Goal: Information Seeking & Learning: Find specific fact

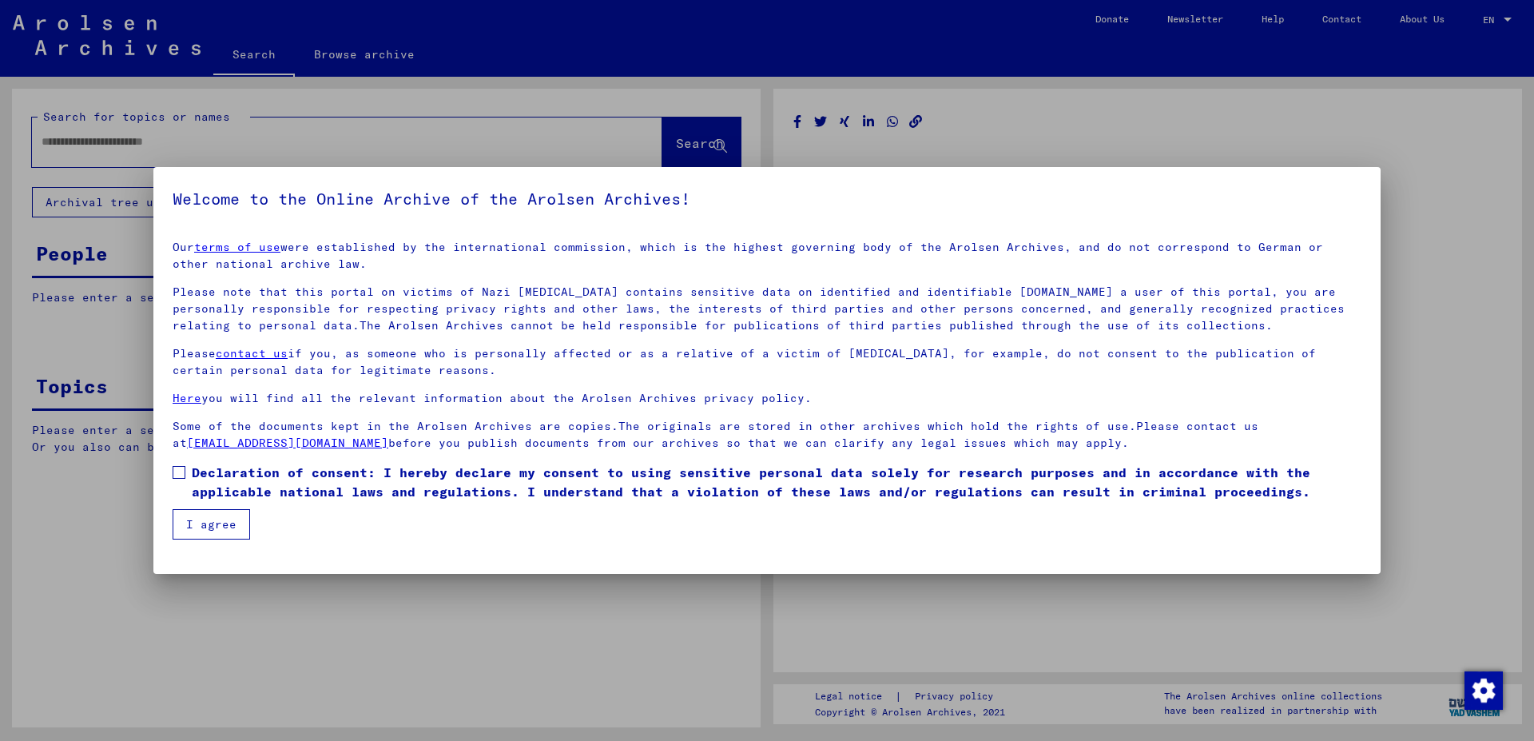
type input "********"
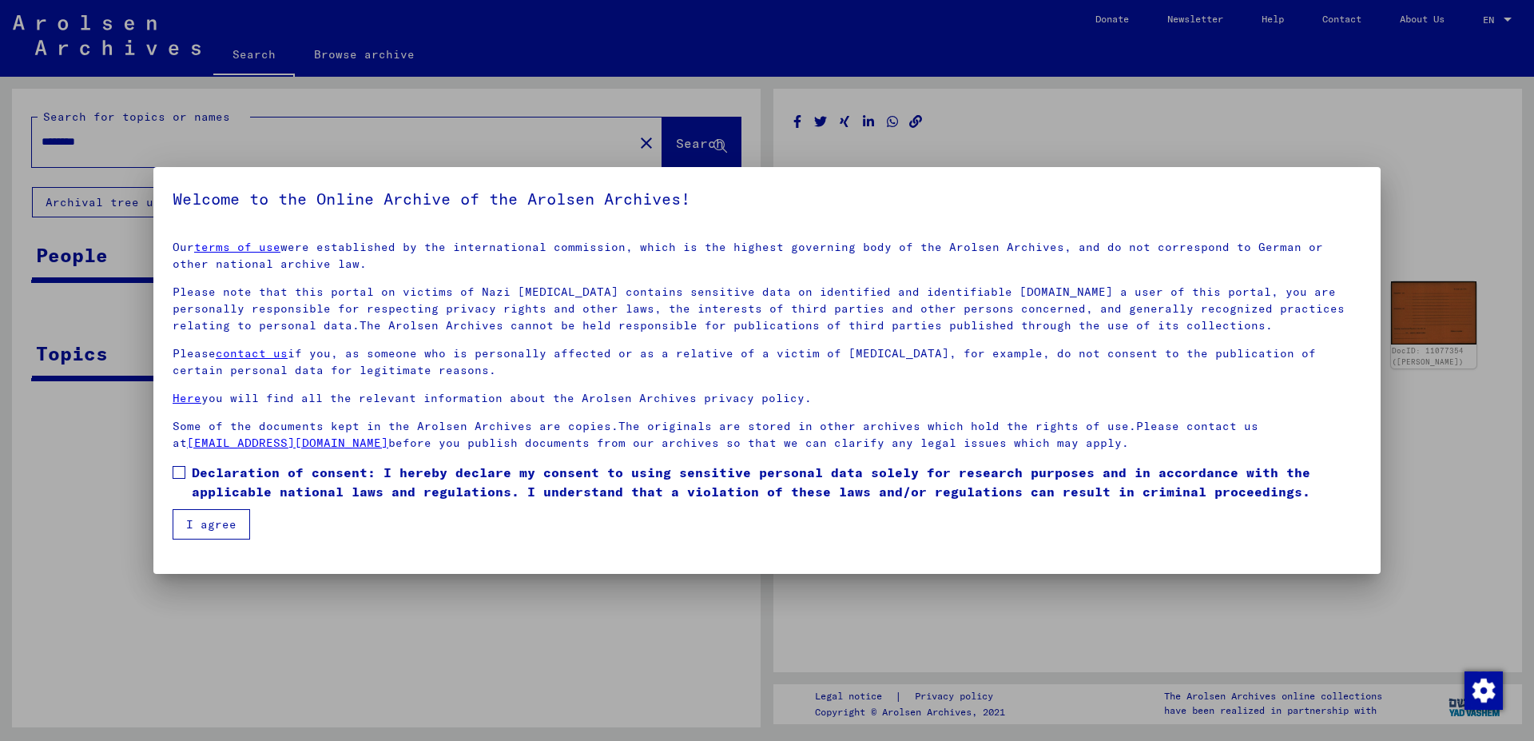
click at [866, 428] on p "Some of the documents kept in the Arolsen Archives are copies.The originals are…" at bounding box center [767, 435] width 1189 height 34
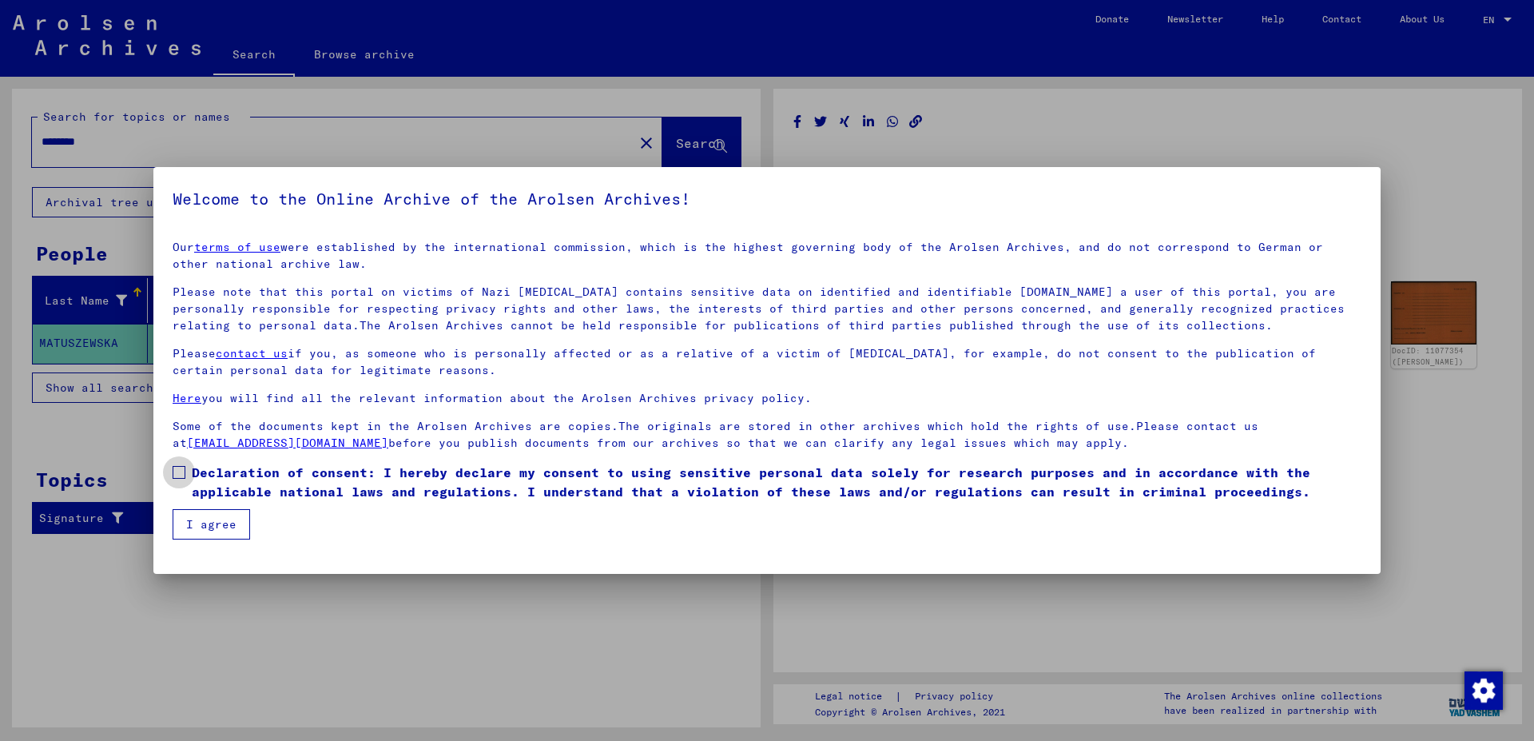
click at [181, 471] on span at bounding box center [179, 472] width 13 height 13
click at [205, 517] on button "I agree" at bounding box center [211, 524] width 77 height 30
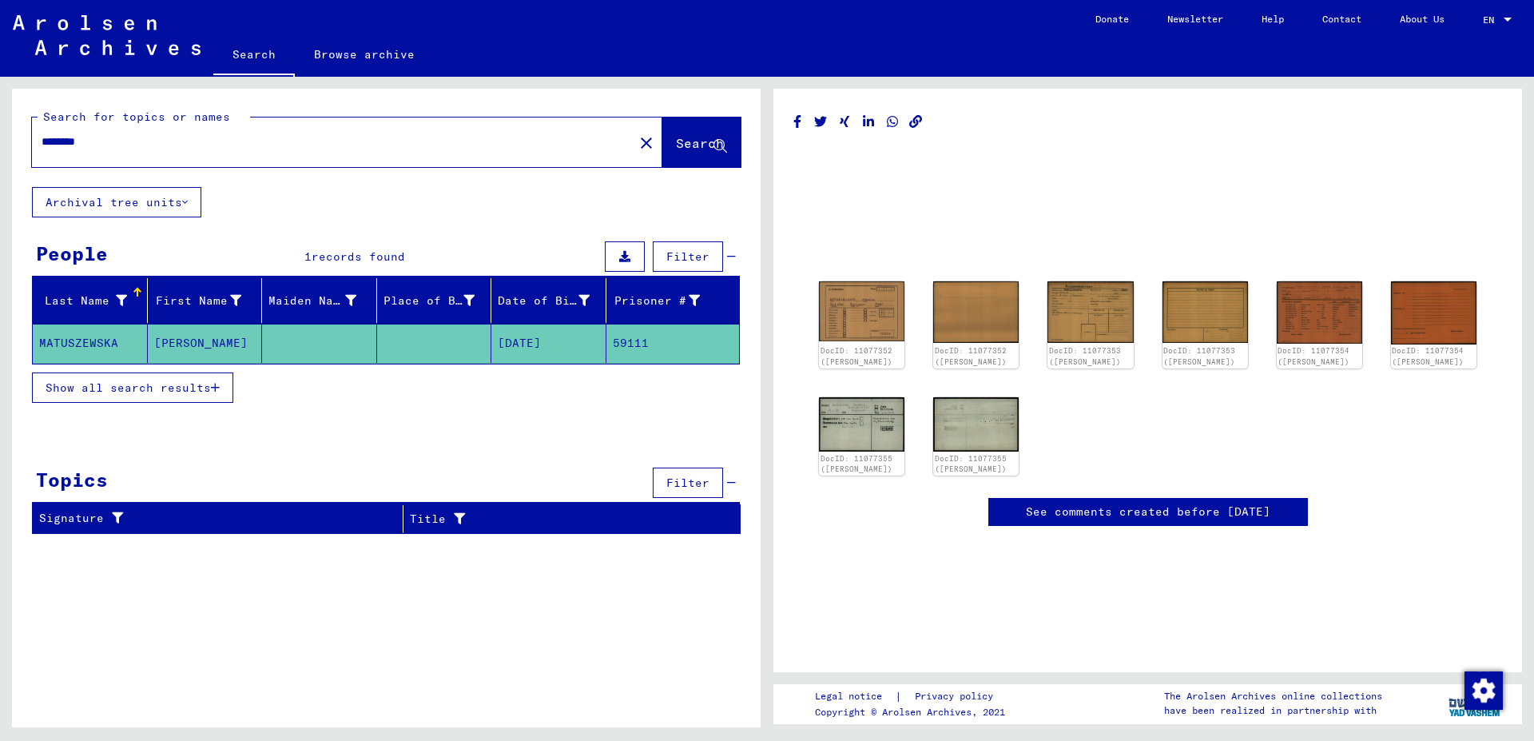
click at [167, 344] on mat-cell "[PERSON_NAME]" at bounding box center [205, 343] width 115 height 39
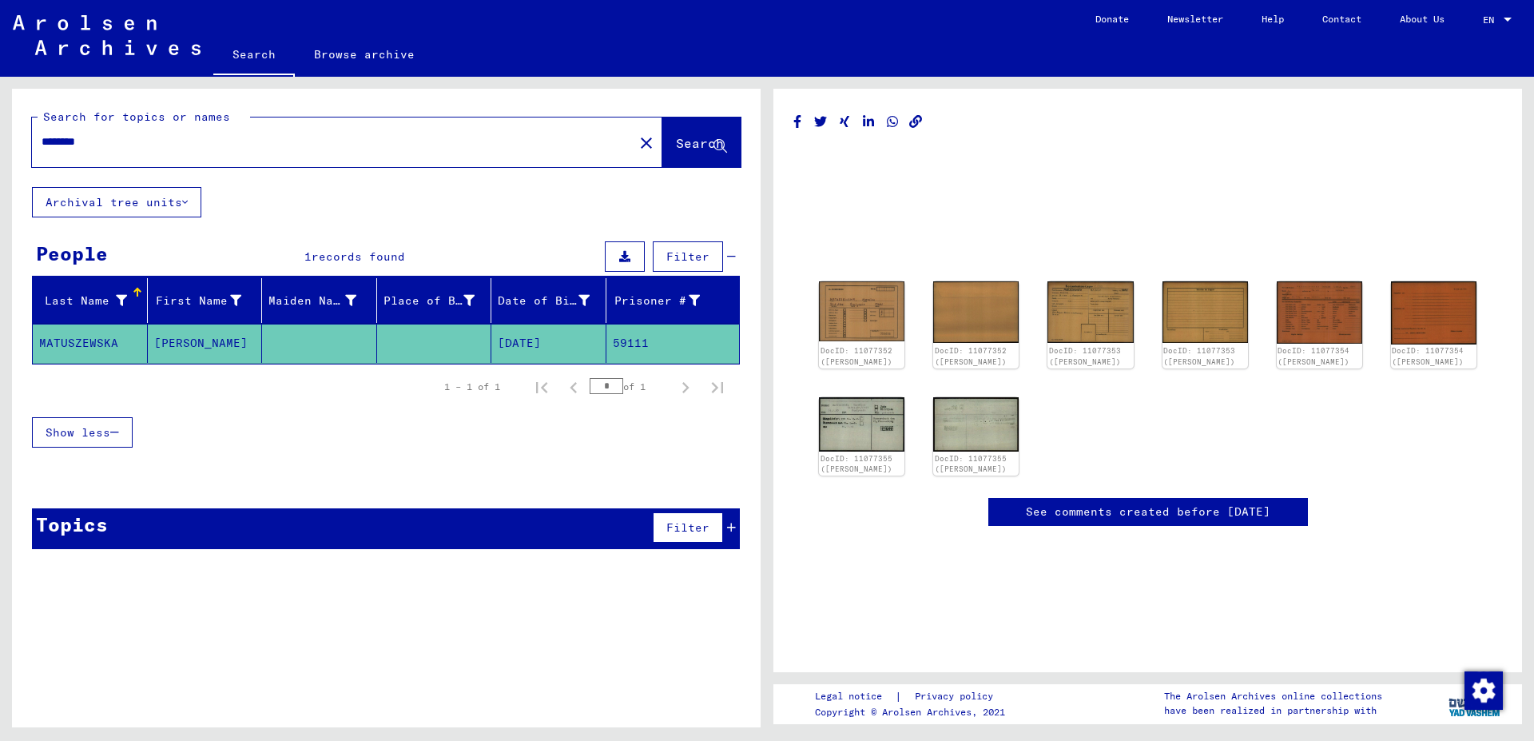
click at [167, 344] on mat-cell "[PERSON_NAME]" at bounding box center [205, 343] width 115 height 39
click at [95, 428] on span "Show less" at bounding box center [78, 432] width 65 height 14
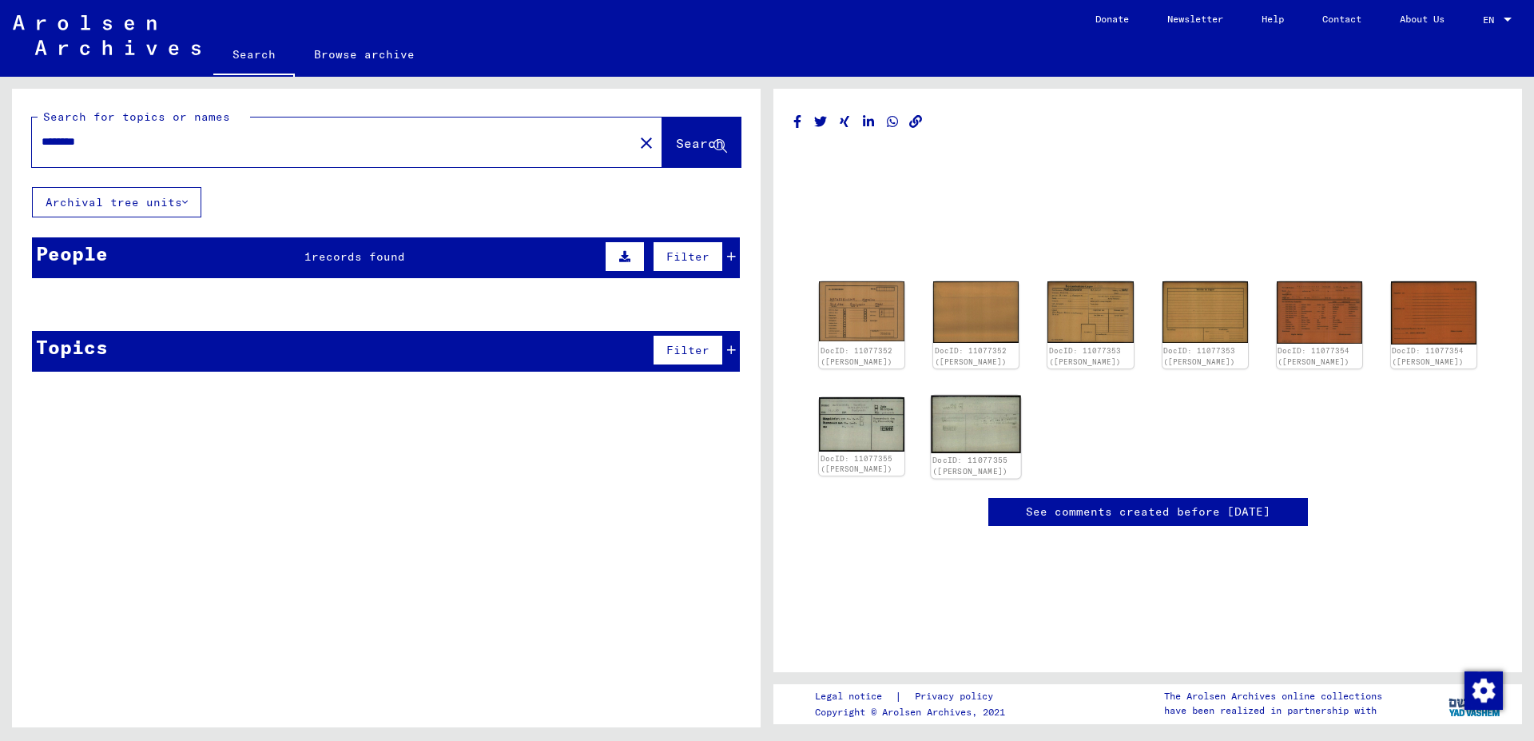
click at [985, 431] on img at bounding box center [976, 424] width 90 height 58
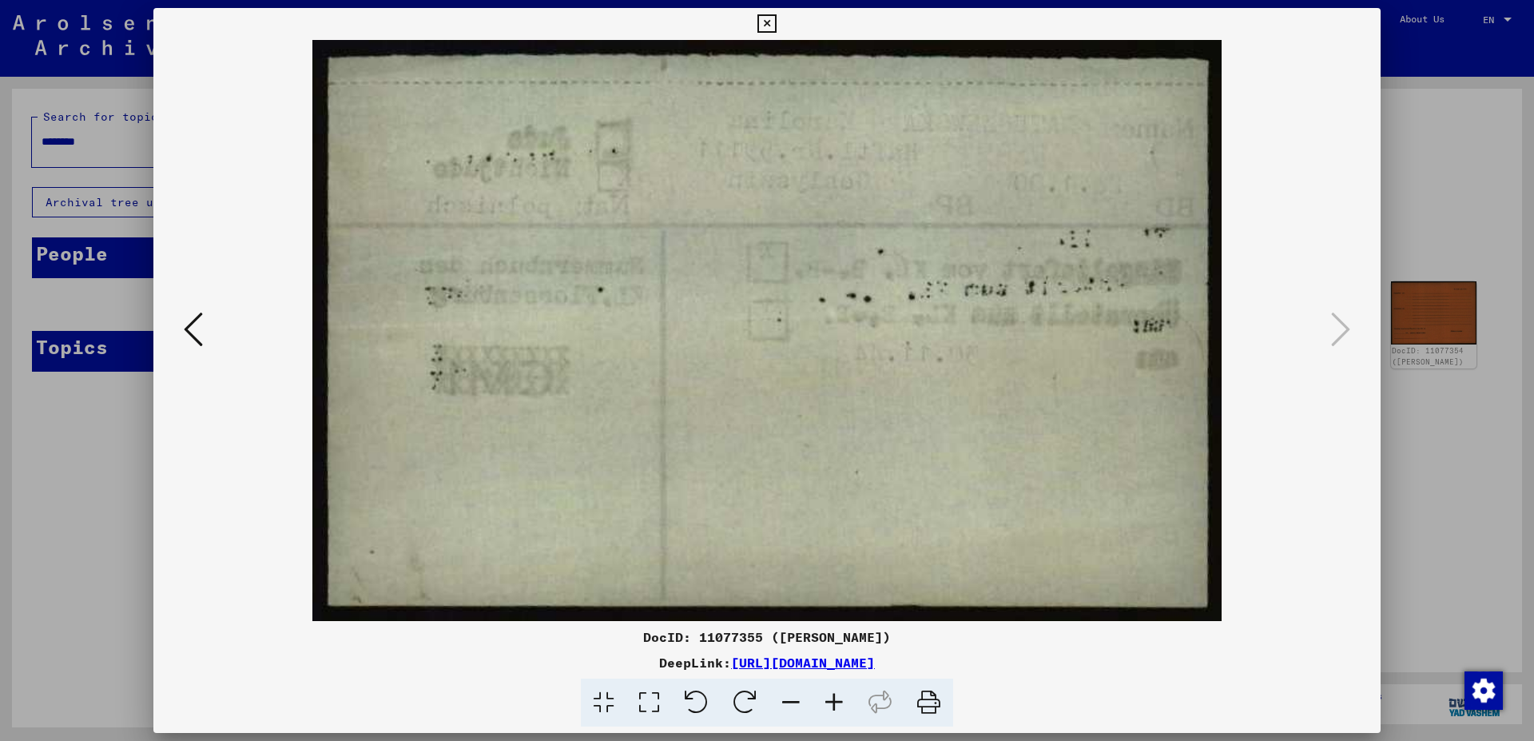
click at [198, 334] on icon at bounding box center [193, 329] width 19 height 38
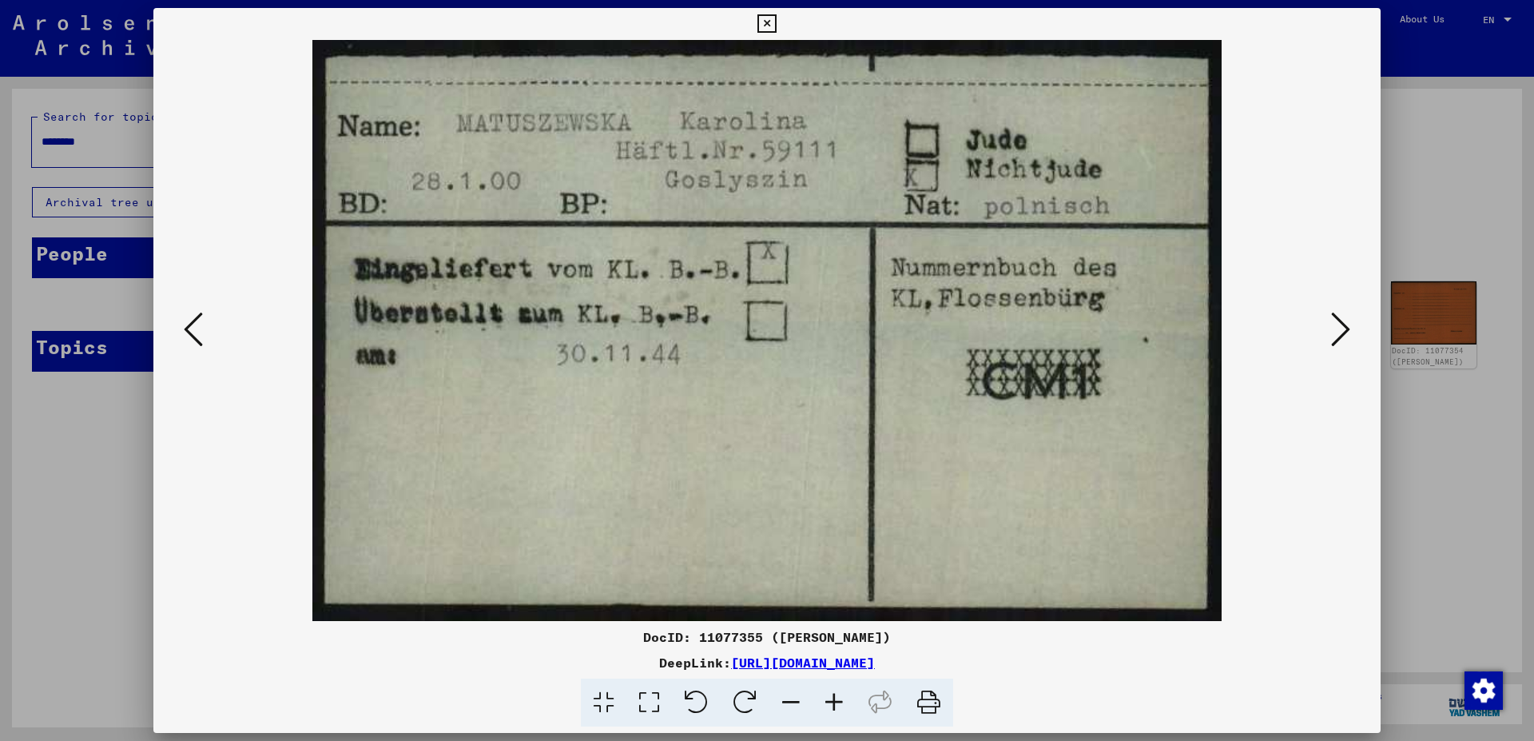
click at [198, 334] on icon at bounding box center [193, 329] width 19 height 38
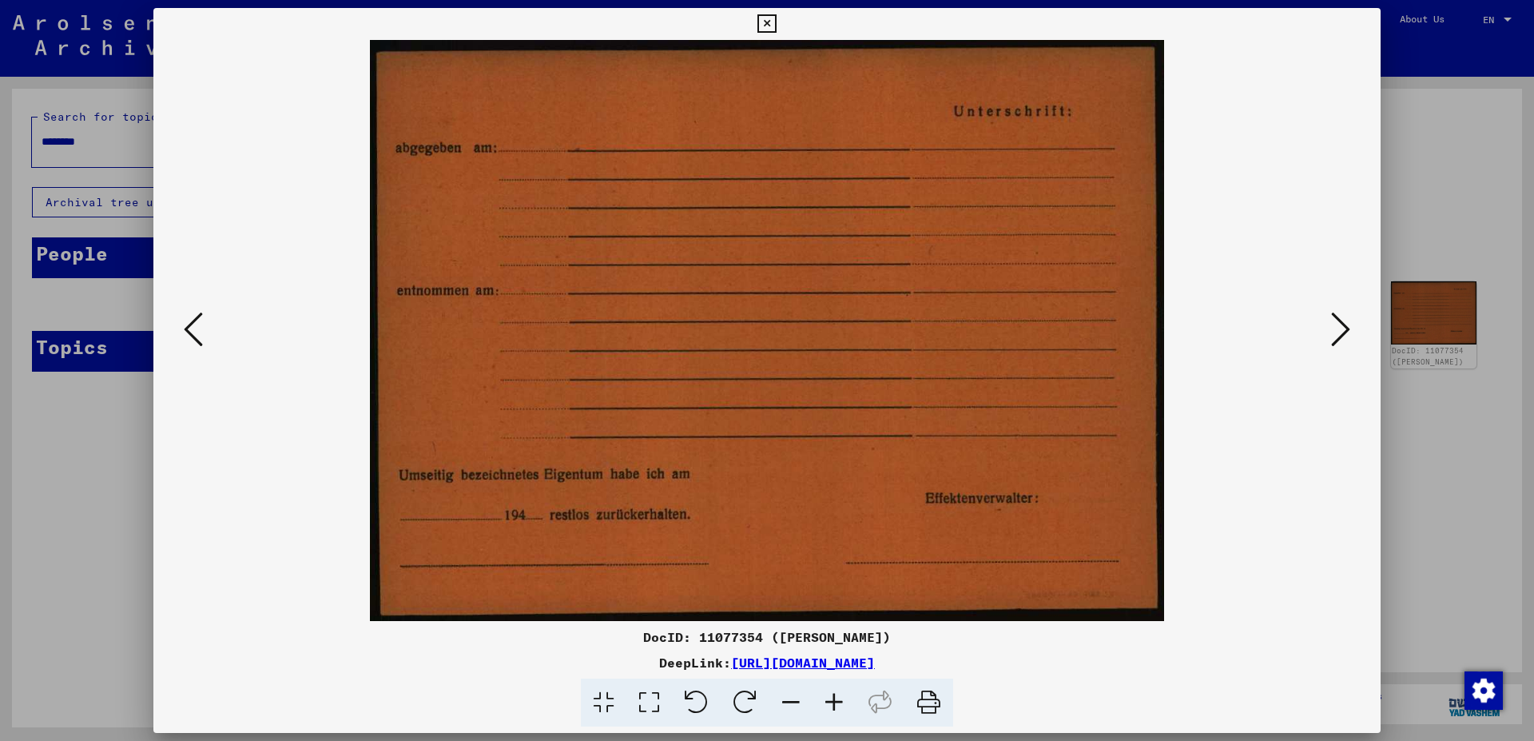
click at [198, 334] on icon at bounding box center [193, 329] width 19 height 38
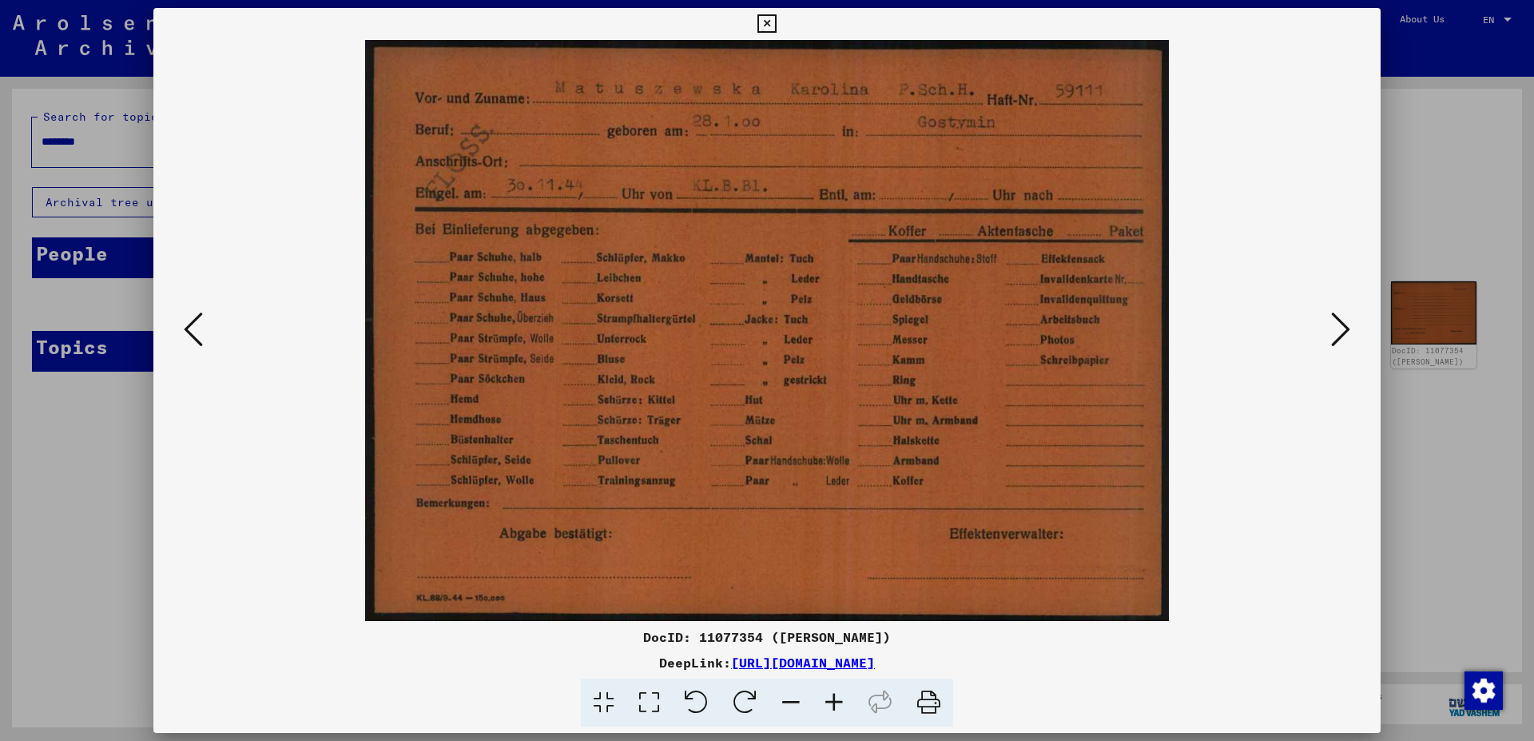
click at [198, 334] on icon at bounding box center [193, 329] width 19 height 38
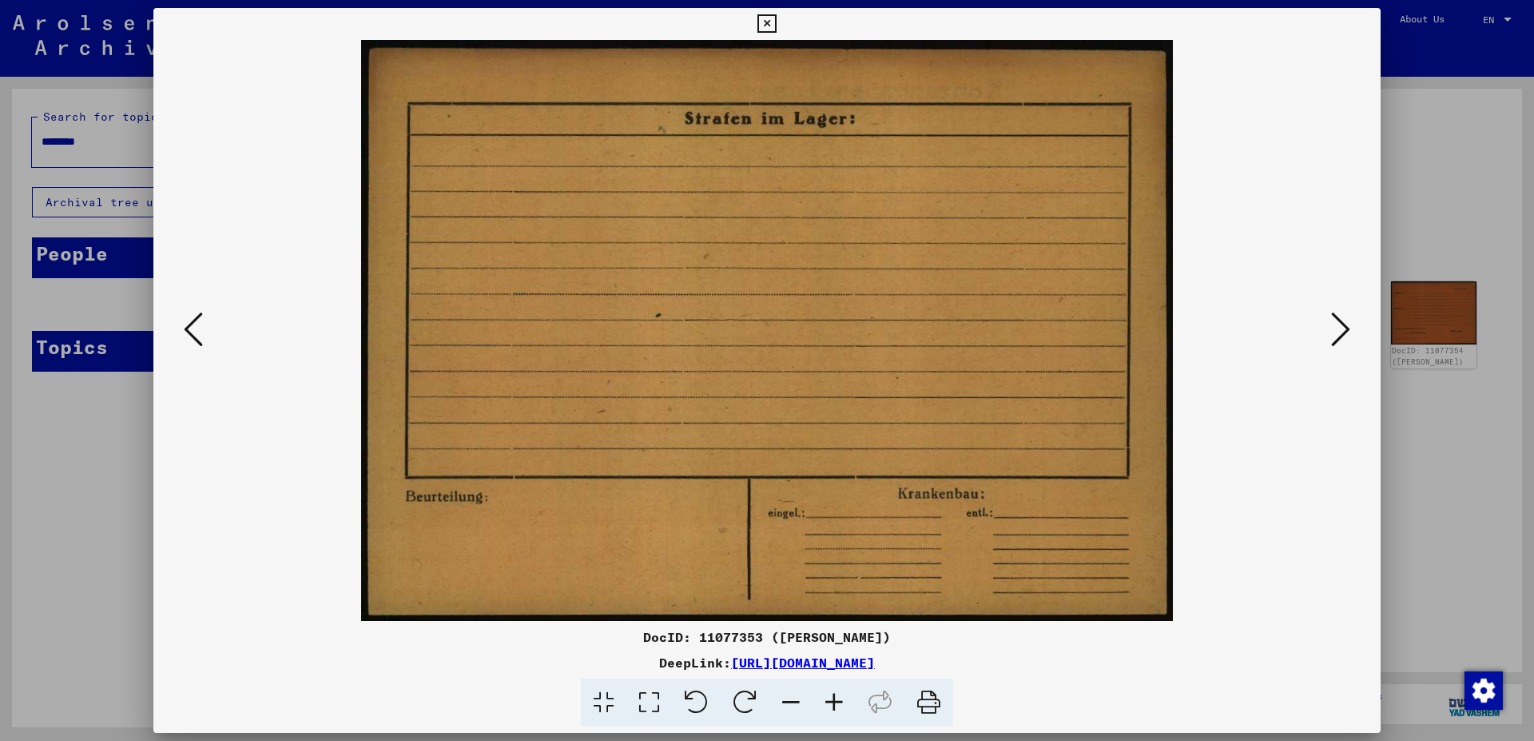
click at [198, 334] on icon at bounding box center [193, 329] width 19 height 38
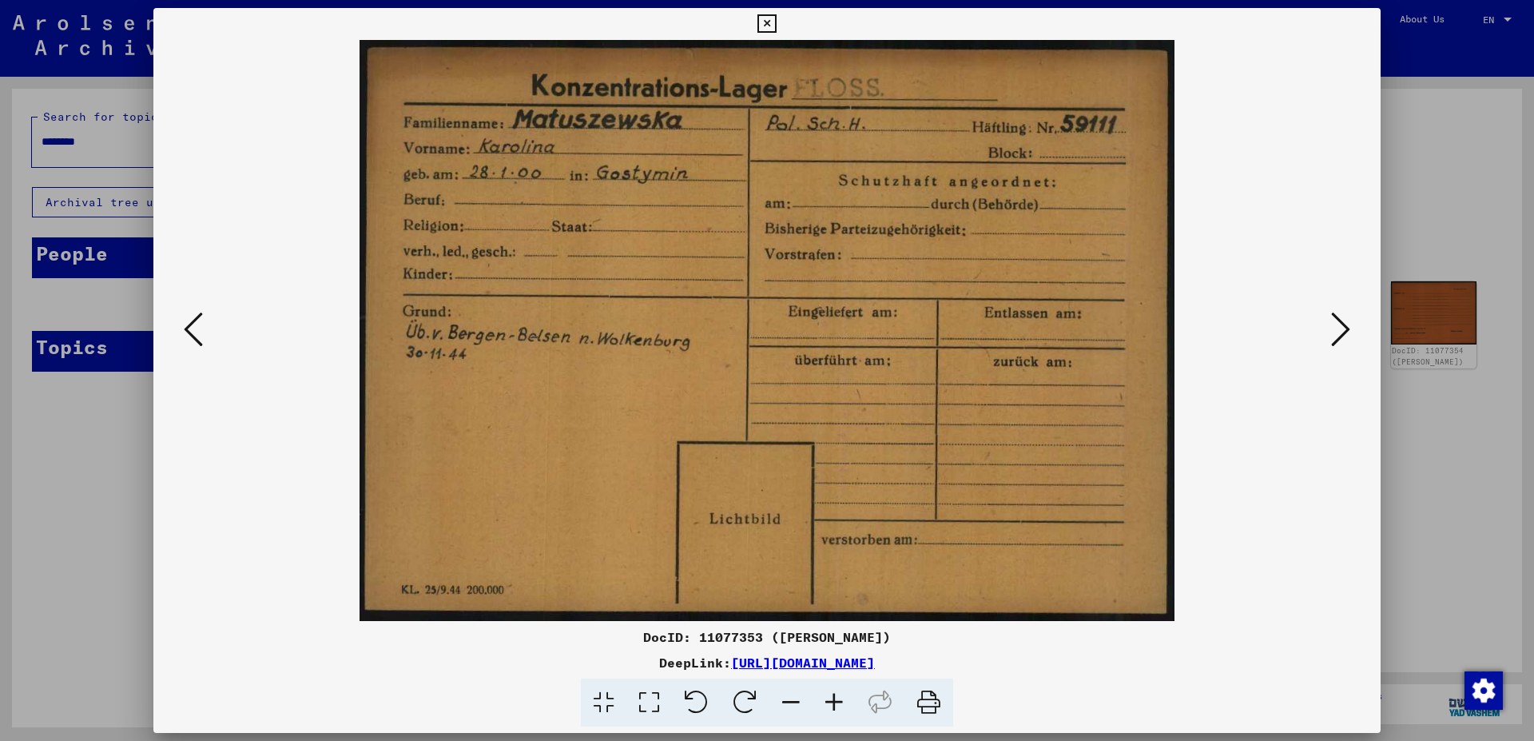
click at [198, 334] on icon at bounding box center [193, 329] width 19 height 38
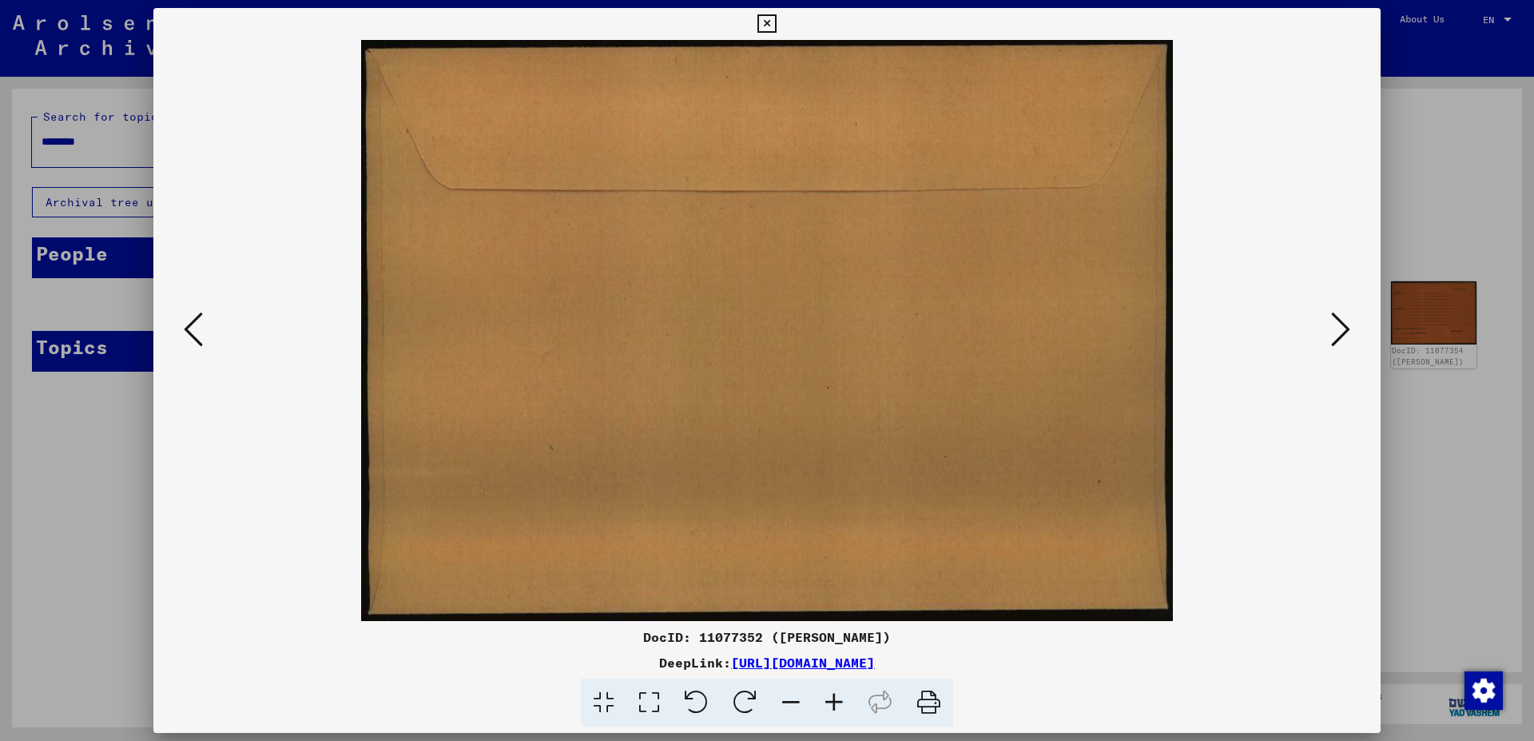
click at [198, 334] on icon at bounding box center [193, 329] width 19 height 38
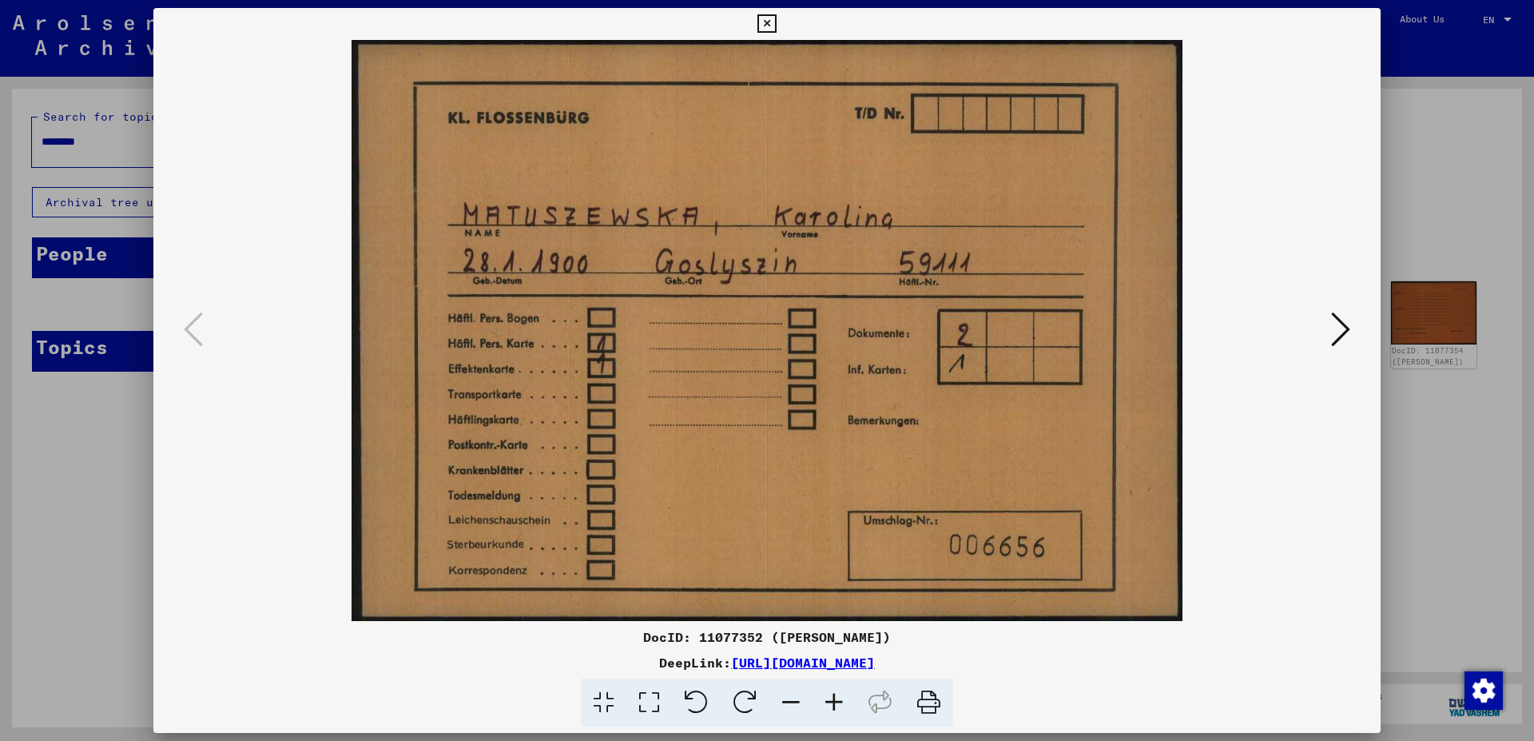
click at [776, 25] on icon at bounding box center [766, 23] width 18 height 19
